Goal: Task Accomplishment & Management: Manage account settings

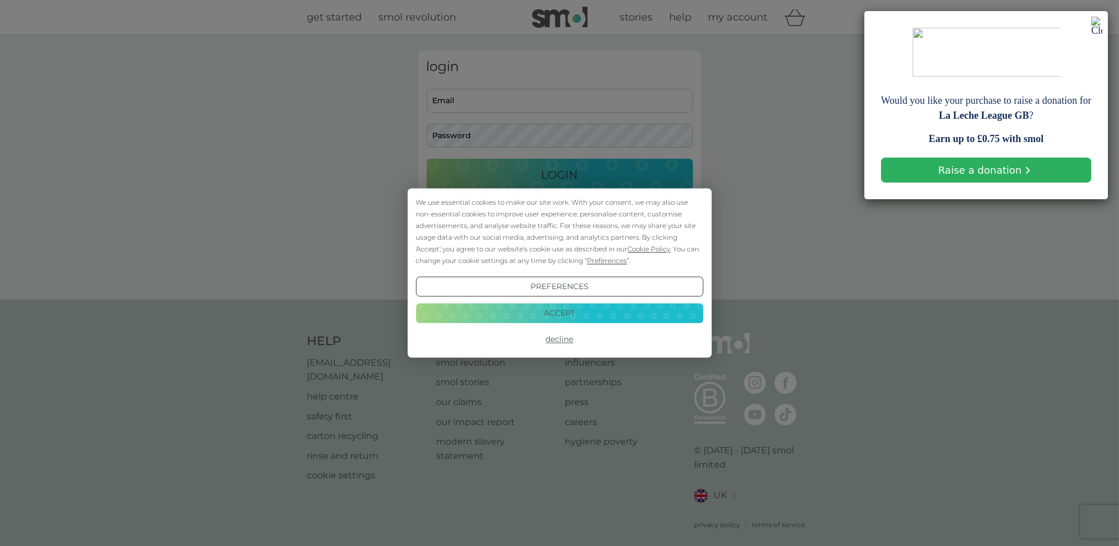
type input "[EMAIL_ADDRESS][DOMAIN_NAME]"
click at [552, 316] on button "Accept" at bounding box center [559, 313] width 287 height 20
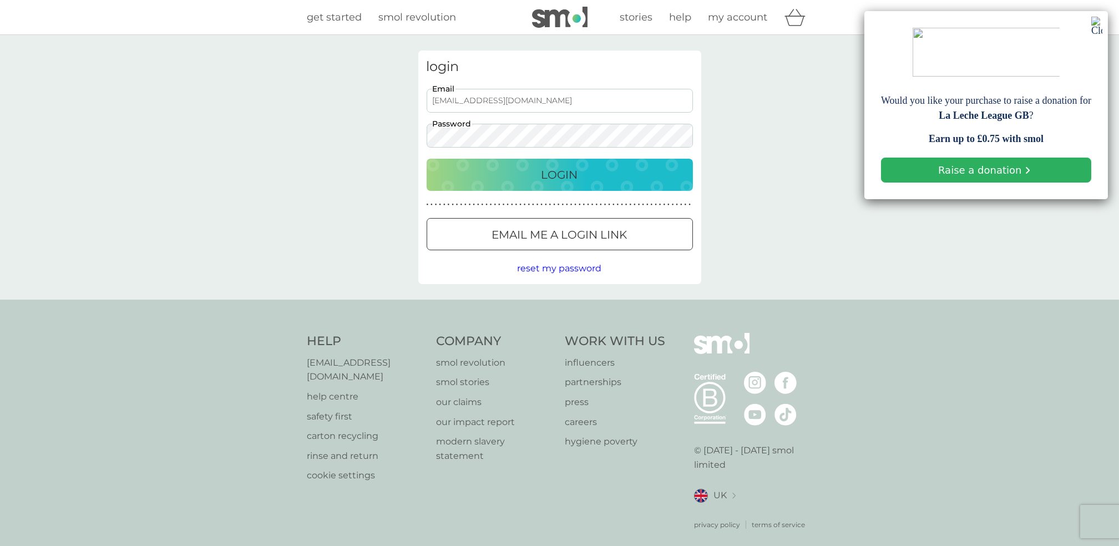
click at [556, 168] on p "Login" at bounding box center [560, 175] width 37 height 18
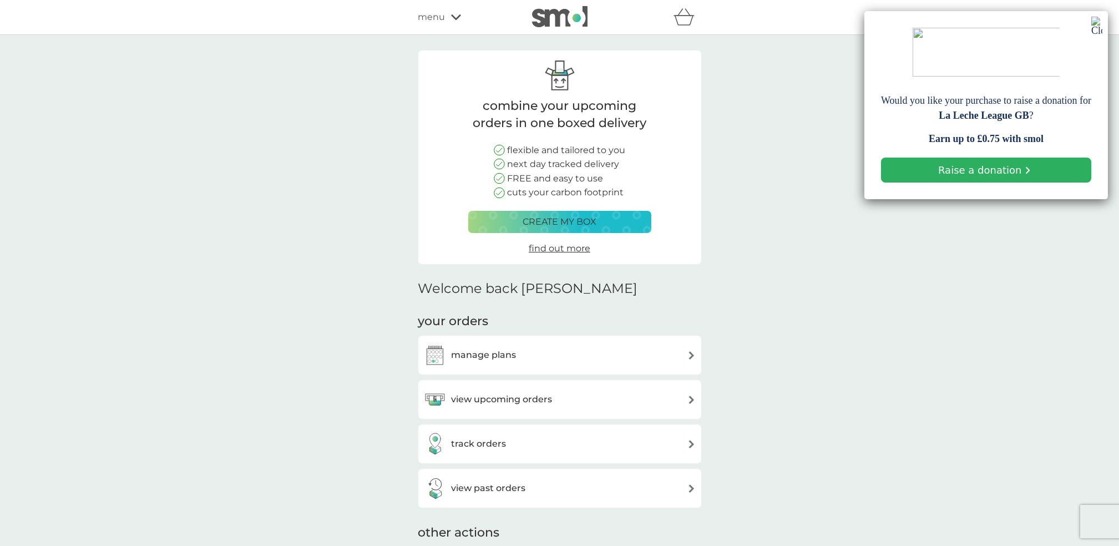
click at [1097, 24] on img at bounding box center [1096, 26] width 11 height 19
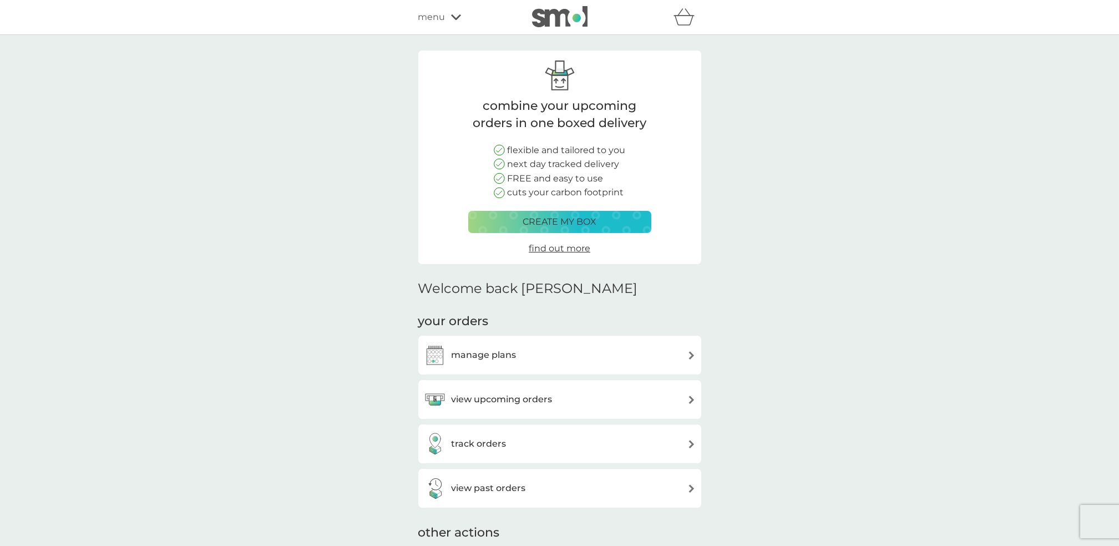
click at [456, 12] on div "menu" at bounding box center [465, 17] width 94 height 14
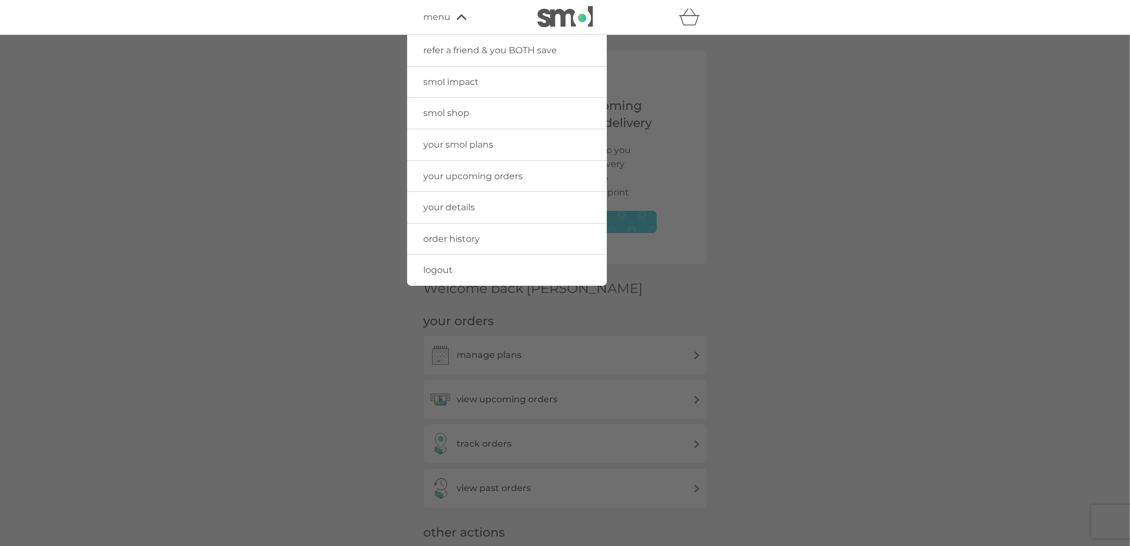
click at [449, 205] on span "your details" at bounding box center [450, 207] width 52 height 11
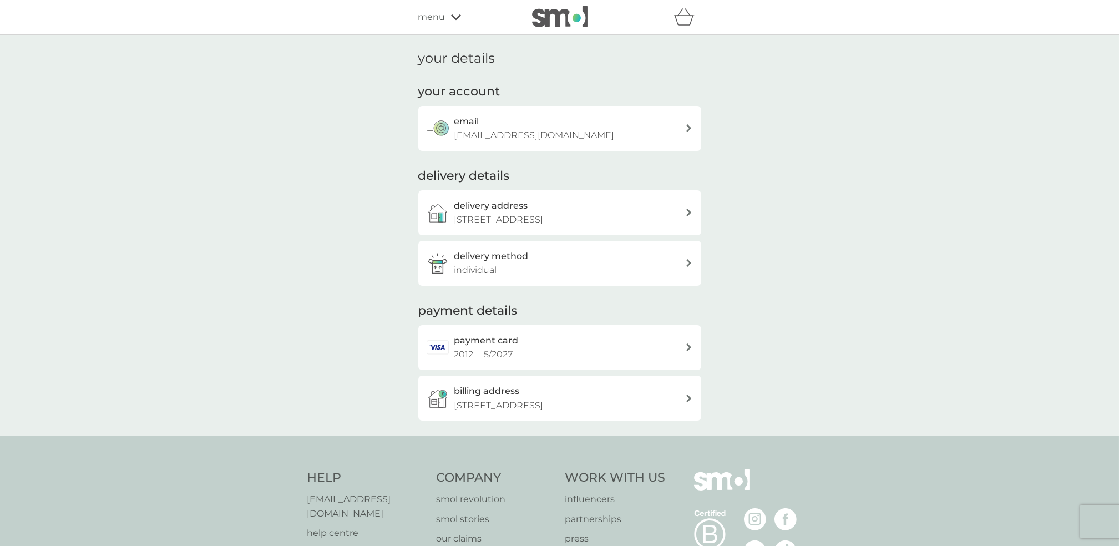
click at [687, 343] on div "payment card 2012 5 / 2027" at bounding box center [559, 347] width 283 height 45
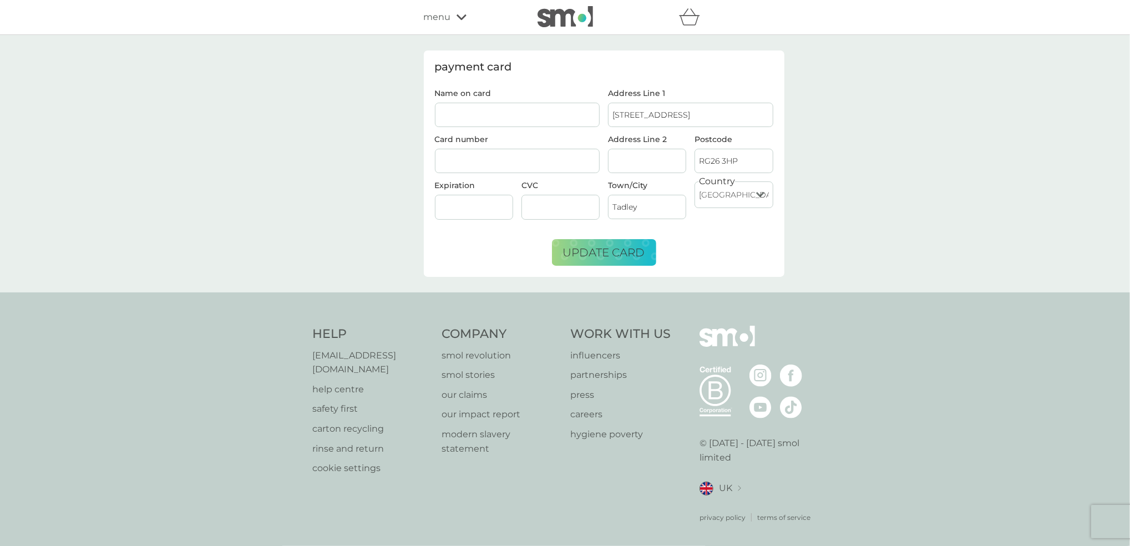
click at [468, 117] on input "Name on card" at bounding box center [517, 115] width 165 height 24
type input "Pamber Heath,"
type input "Mrs [PERSON_NAME]"
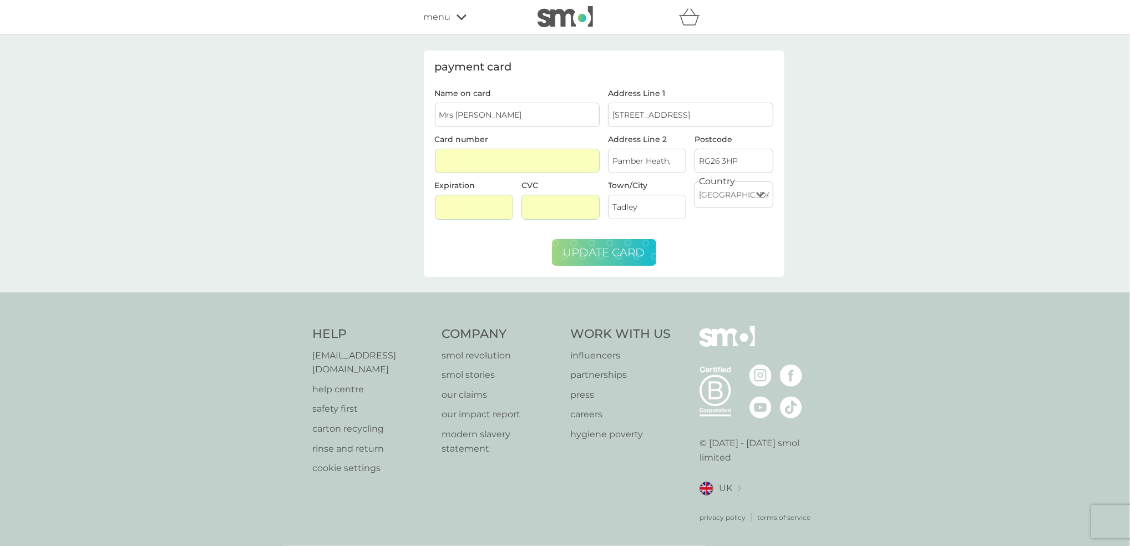
click at [611, 250] on span "update card" at bounding box center [604, 252] width 82 height 13
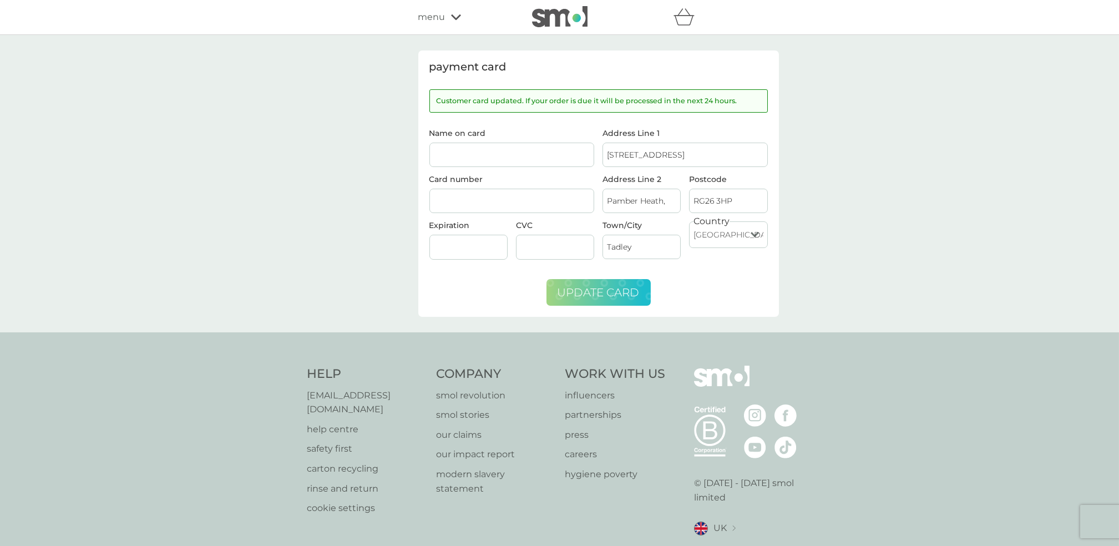
click at [454, 17] on icon at bounding box center [456, 17] width 10 height 6
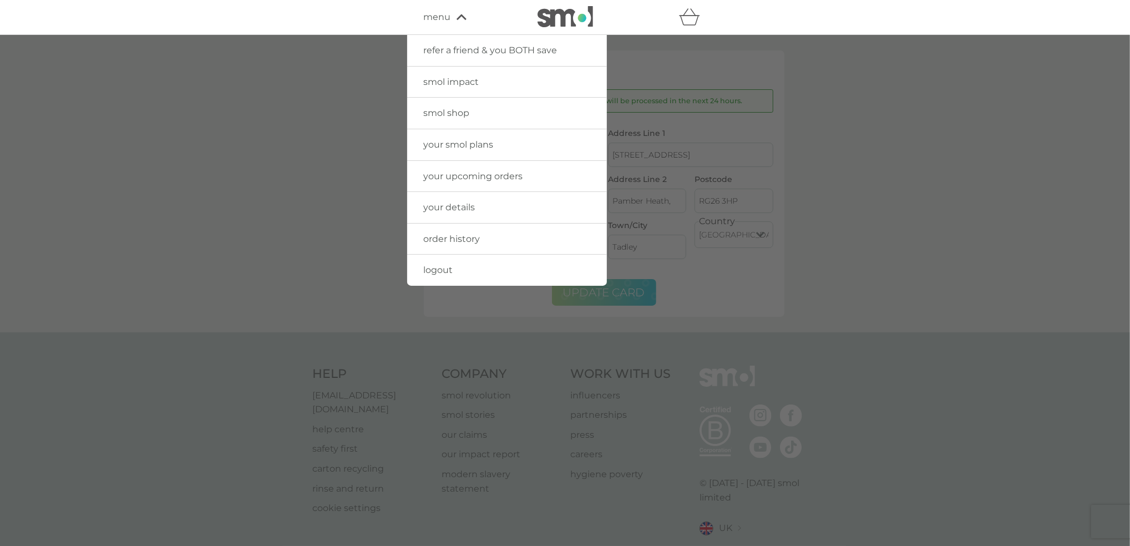
click at [440, 272] on span "logout" at bounding box center [438, 270] width 29 height 11
